Goal: Information Seeking & Learning: Learn about a topic

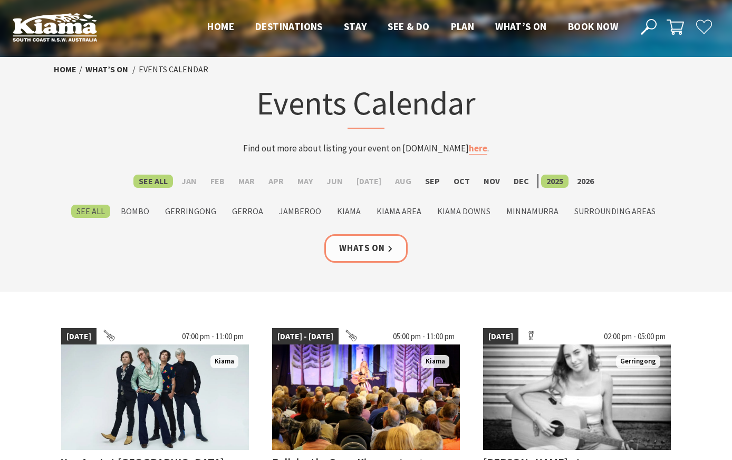
click at [579, 178] on label "2026" at bounding box center [585, 181] width 27 height 13
click at [0, 0] on input "2026" at bounding box center [0, 0] width 0 height 0
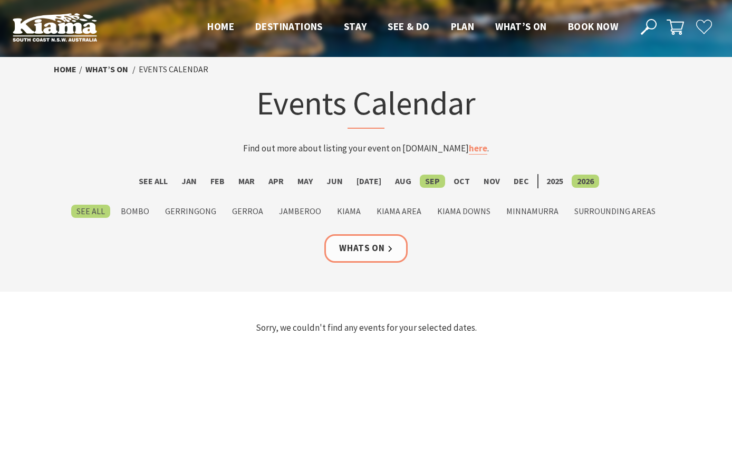
click at [251, 182] on label "Mar" at bounding box center [246, 181] width 27 height 13
click at [0, 0] on input "Mar" at bounding box center [0, 0] width 0 height 0
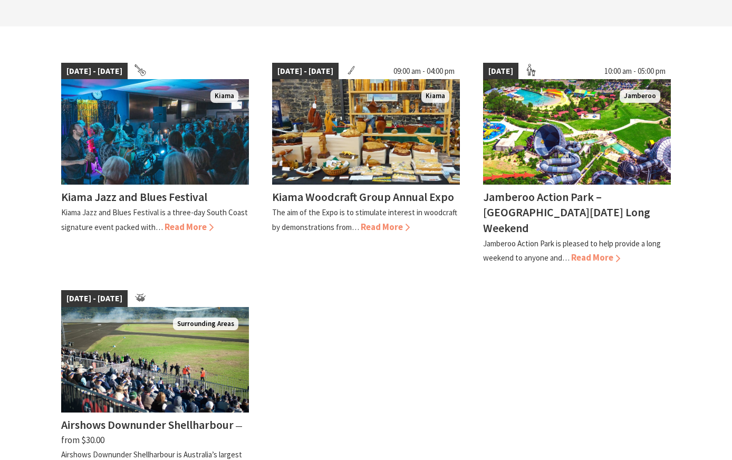
scroll to position [266, 0]
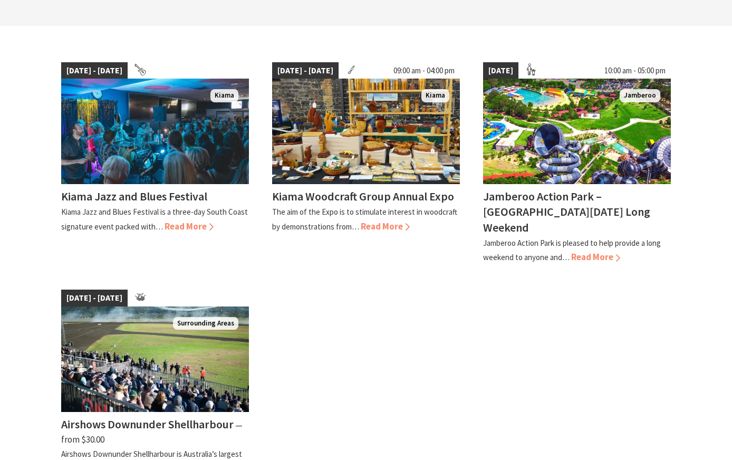
click at [190, 221] on span "Read More" at bounding box center [189, 227] width 49 height 12
click at [197, 207] on p "Kiama Jazz and Blues Festival is a three-day South Coast signature event packed…" at bounding box center [154, 219] width 187 height 24
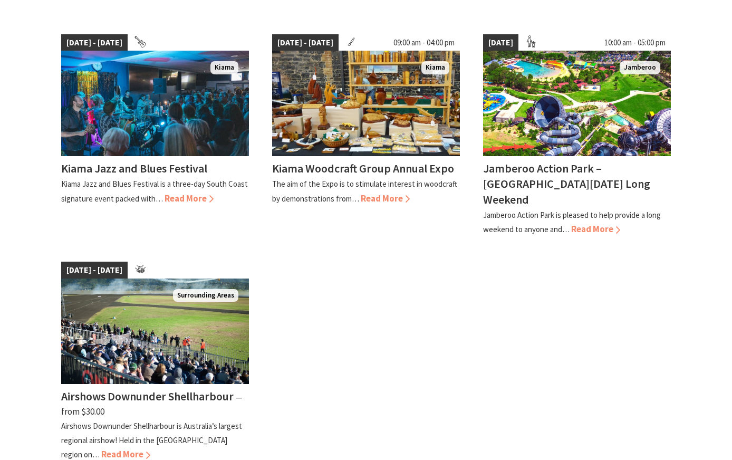
scroll to position [294, 0]
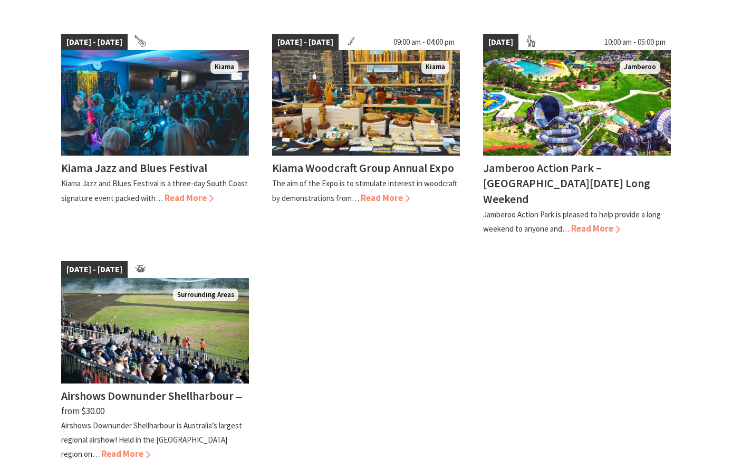
click at [404, 192] on span "Read More" at bounding box center [385, 198] width 49 height 12
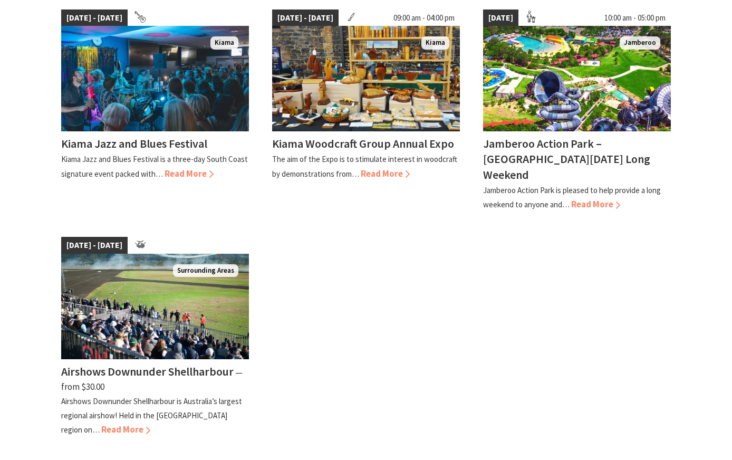
scroll to position [319, 0]
click at [555, 157] on h4 "Jamberoo Action Park – [GEOGRAPHIC_DATA][DATE] Long Weekend" at bounding box center [566, 158] width 167 height 45
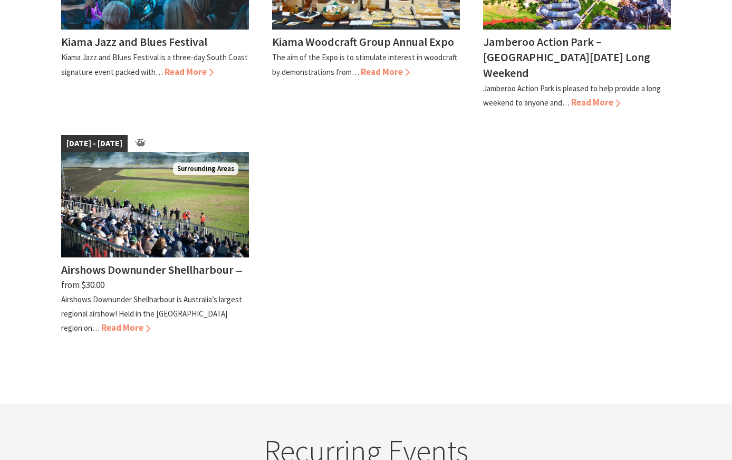
scroll to position [422, 0]
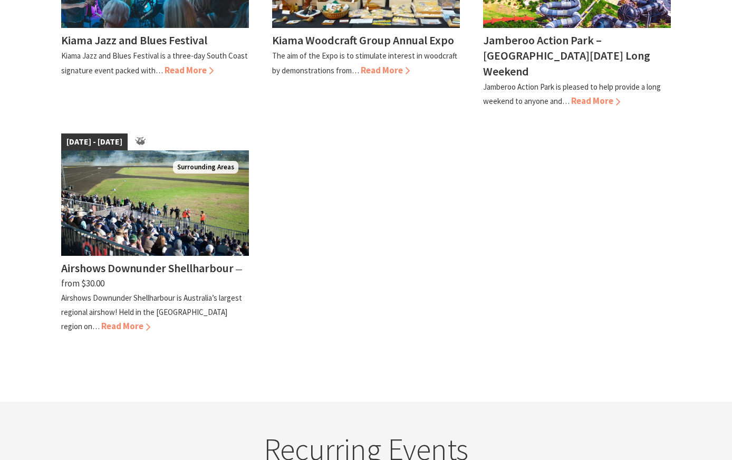
click at [101, 320] on span "Read More" at bounding box center [125, 326] width 49 height 12
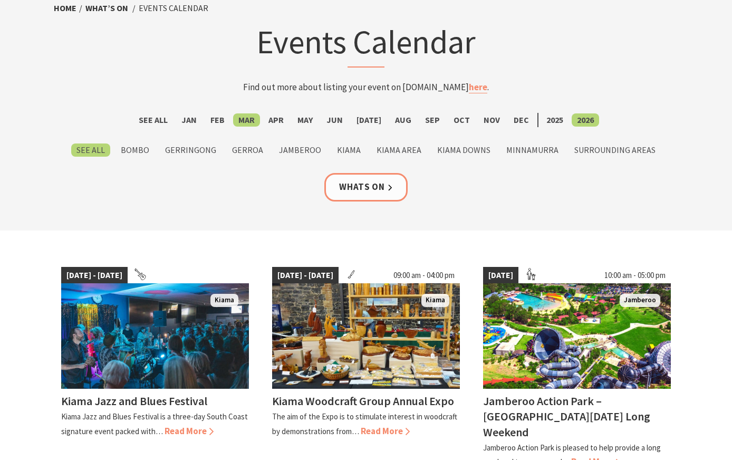
scroll to position [22, 0]
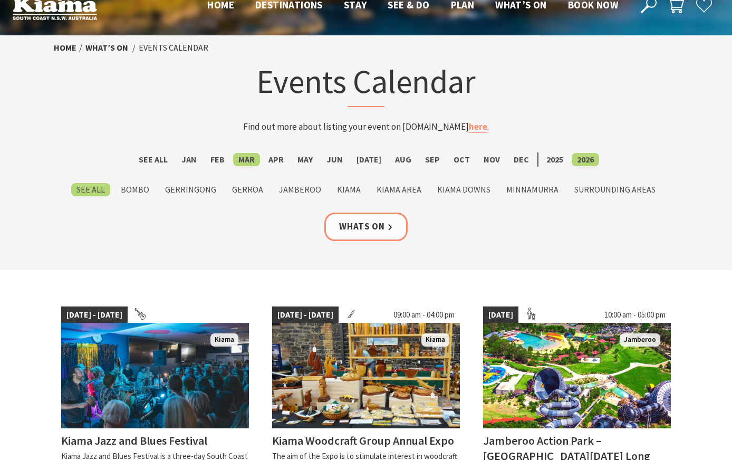
click at [283, 159] on label "Apr" at bounding box center [276, 159] width 26 height 13
click at [0, 0] on input "Apr" at bounding box center [0, 0] width 0 height 0
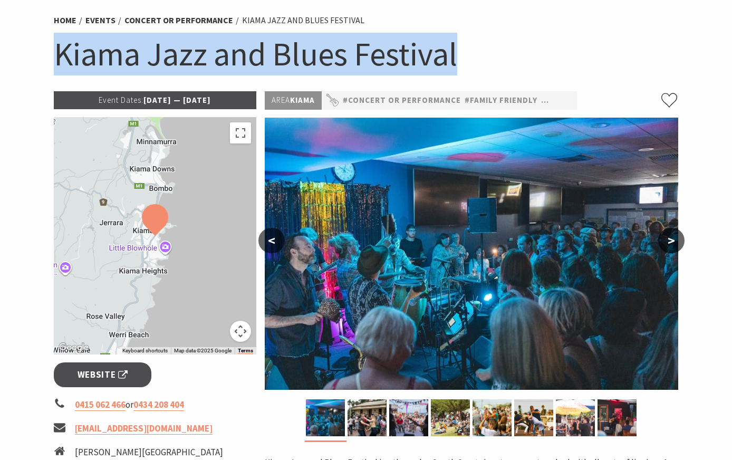
scroll to position [88, 0]
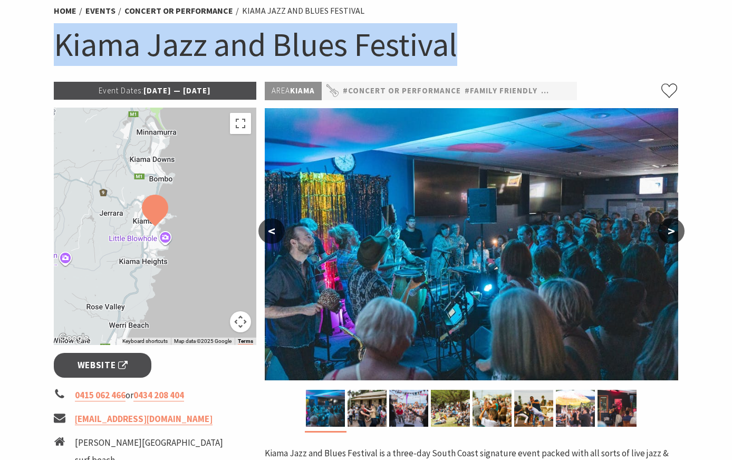
click at [522, 49] on h1 "Kiama Jazz and Blues Festival" at bounding box center [366, 44] width 625 height 43
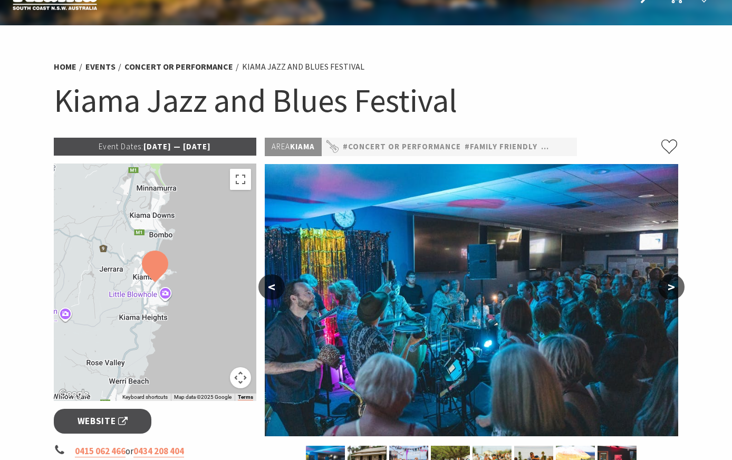
scroll to position [0, 0]
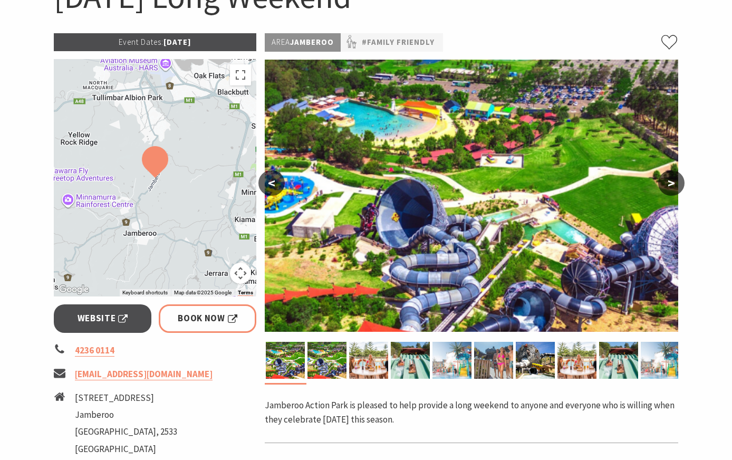
scroll to position [183, 0]
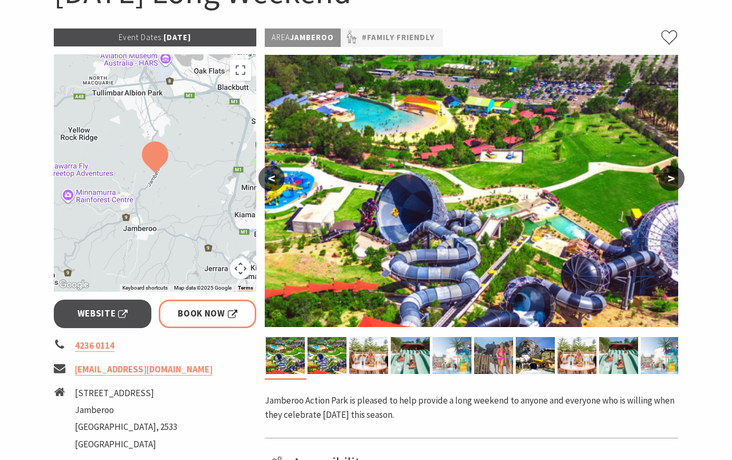
click at [208, 307] on span "Book Now" at bounding box center [208, 313] width 60 height 14
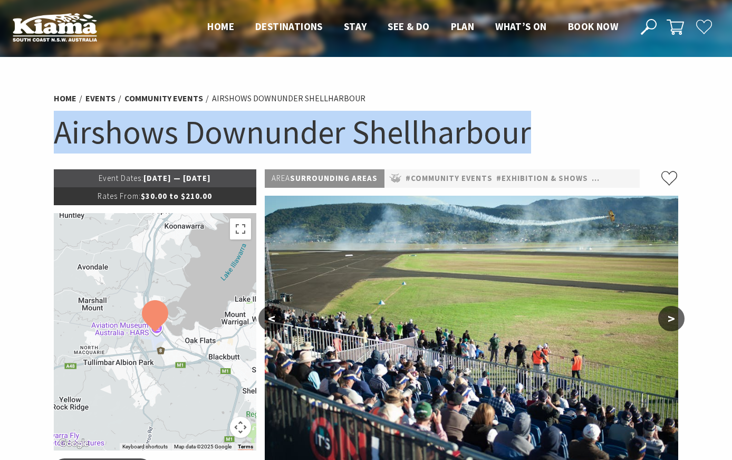
click at [610, 130] on h1 "Airshows Downunder Shellharbour" at bounding box center [366, 132] width 625 height 43
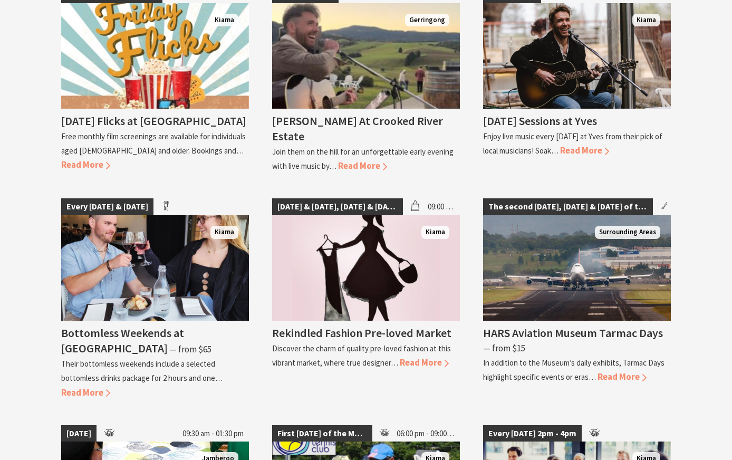
scroll to position [600, 0]
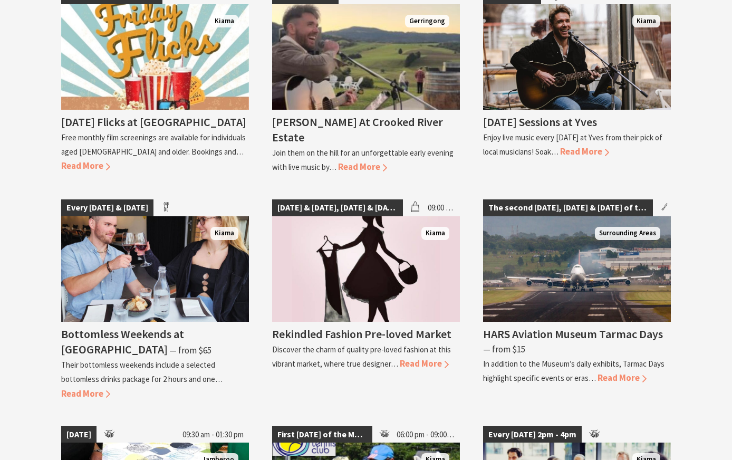
click at [615, 329] on h4 "HARS Aviation Museum Tarmac Days" at bounding box center [573, 334] width 180 height 15
click at [620, 372] on span "Read More" at bounding box center [622, 378] width 49 height 12
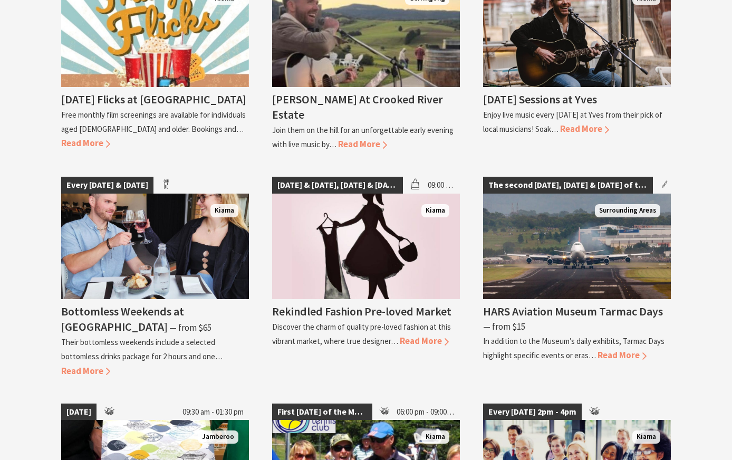
click at [609, 353] on link "The second [DATE], [DATE] & [DATE] of the month Surrounding Areas HARS Aviation…" at bounding box center [577, 278] width 188 height 202
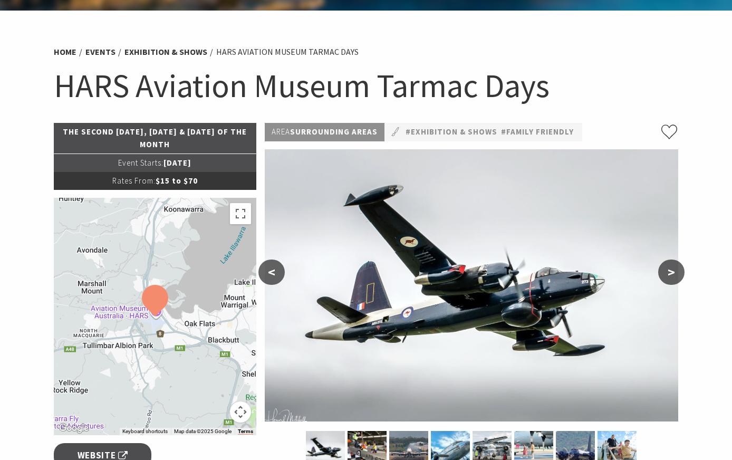
scroll to position [47, 0]
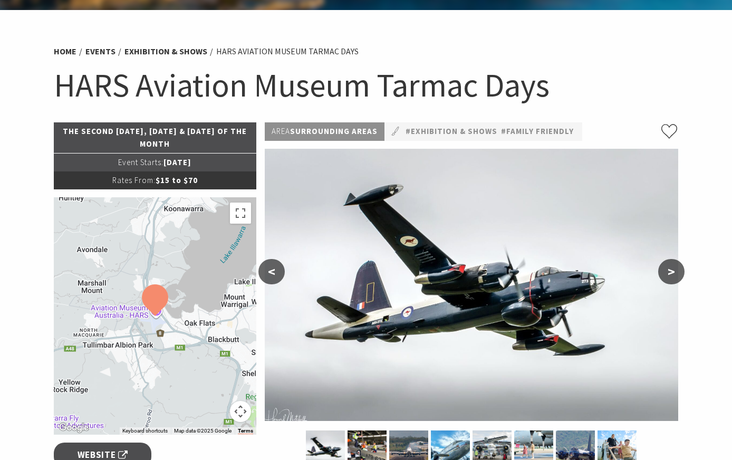
click at [110, 455] on span "Website" at bounding box center [103, 455] width 51 height 14
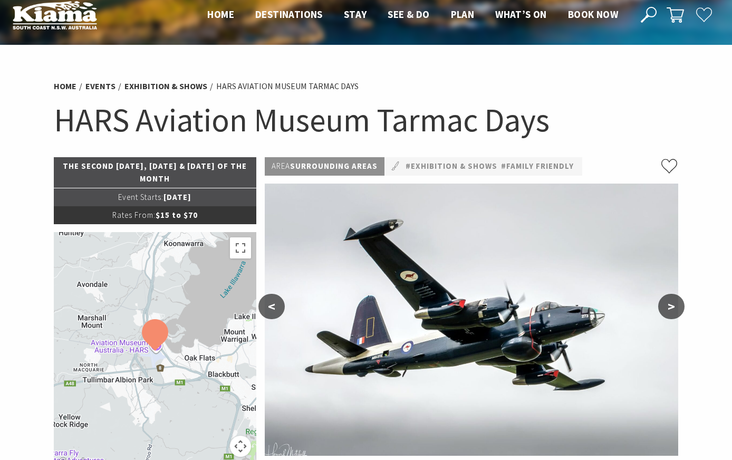
scroll to position [0, 0]
